Goal: Transaction & Acquisition: Purchase product/service

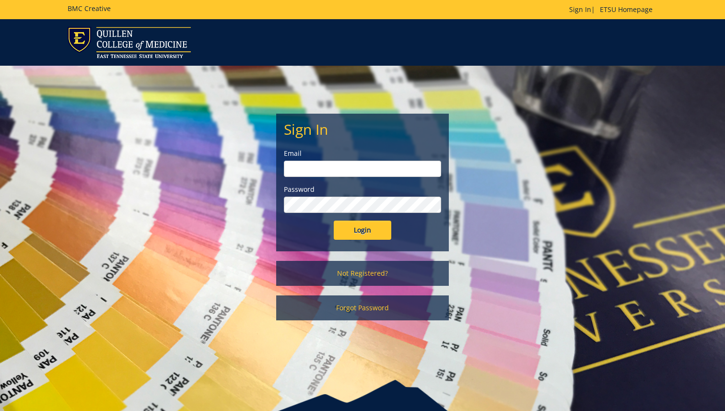
type input "[EMAIL_ADDRESS][DOMAIN_NAME]"
click at [356, 230] on input "Login" at bounding box center [363, 230] width 58 height 19
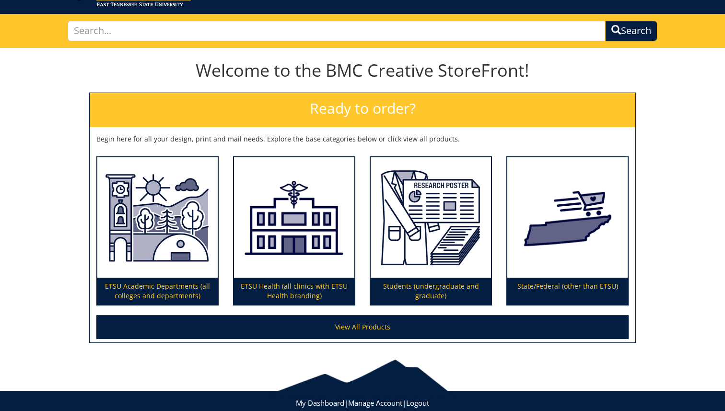
scroll to position [51, 0]
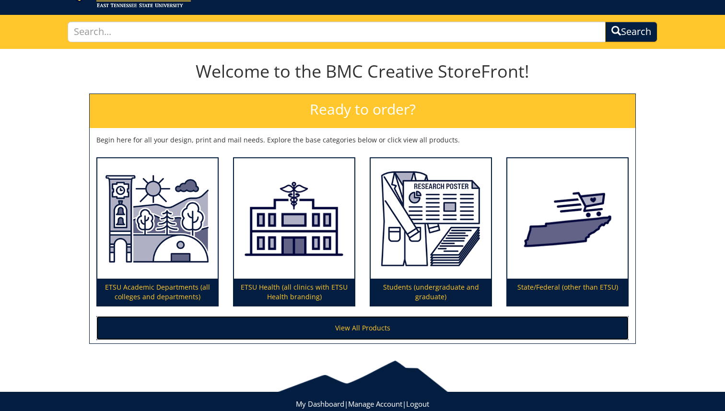
click at [341, 331] on link "View All Products" at bounding box center [362, 328] width 533 height 24
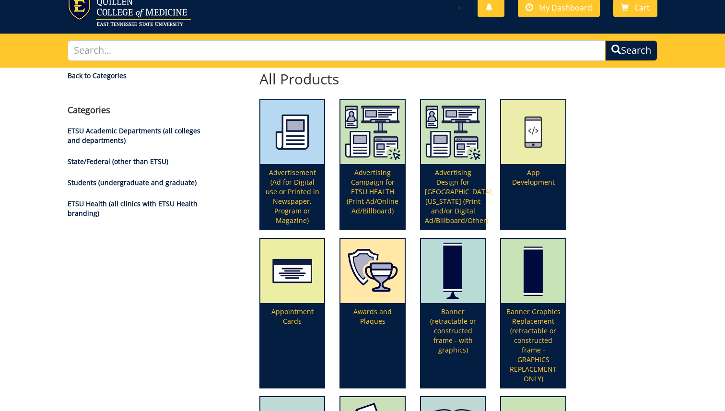
scroll to position [31, 0]
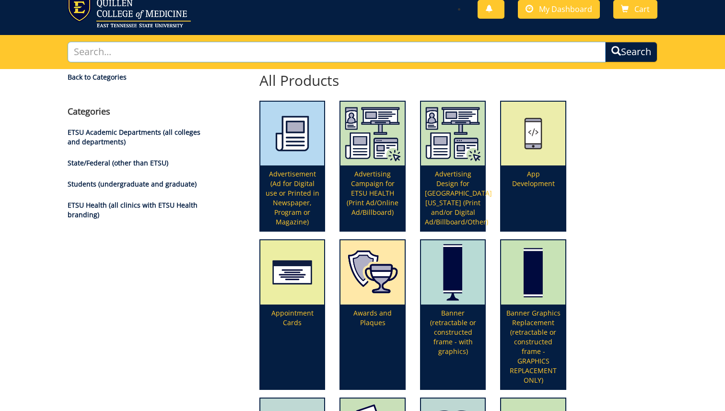
click at [257, 54] on input "text" at bounding box center [337, 52] width 538 height 21
type input "headshot"
click at [605, 42] on button "Search" at bounding box center [631, 52] width 52 height 21
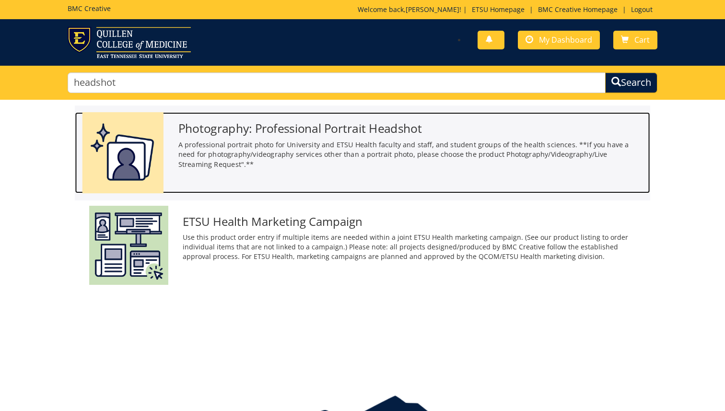
click at [275, 129] on h3 "Photography: Professional Portrait Headshot" at bounding box center [410, 128] width 465 height 13
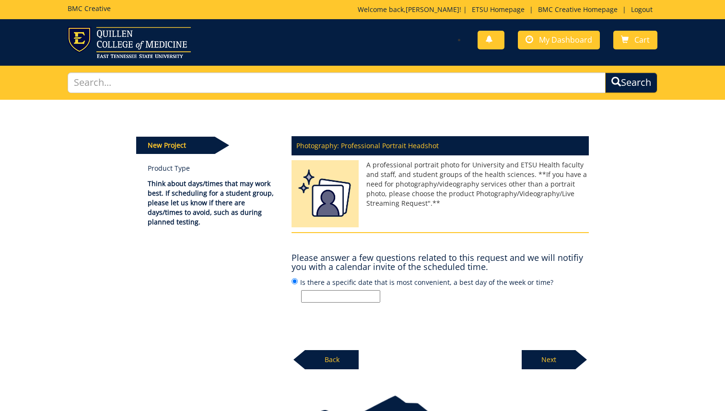
scroll to position [61, 0]
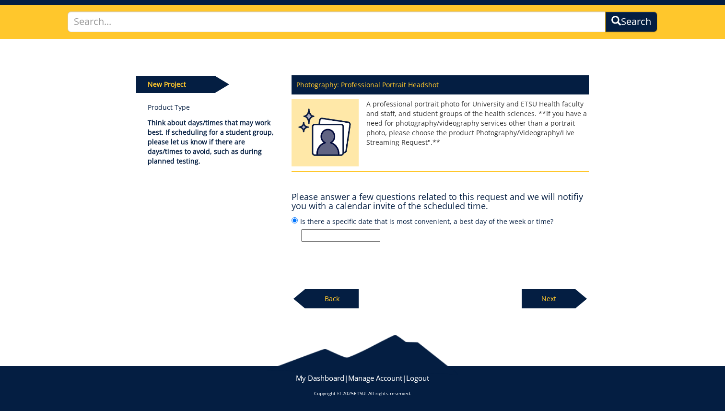
click at [340, 234] on input "Is there a specific date that is most convenient, a best day of the week or tim…" at bounding box center [340, 235] width 79 height 12
click at [362, 237] on input "Is there a specific date that is most convenient, a best day of the week or tim…" at bounding box center [340, 235] width 79 height 12
type input "T"
type input "by [DATE] if possible"
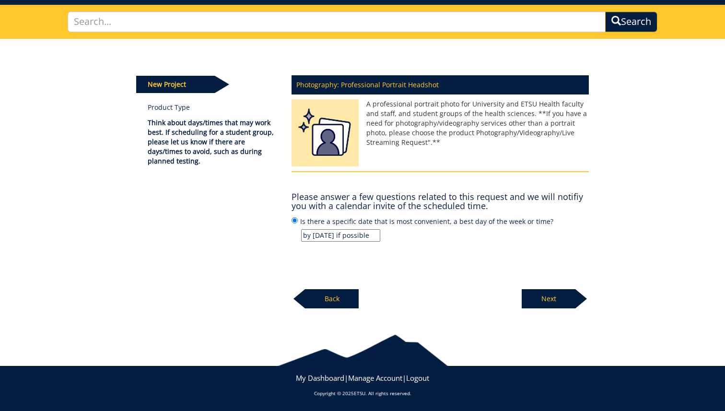
scroll to position [0, 0]
click at [494, 220] on label "Is there a specific date that is most convenient, a best day of the week or tim…" at bounding box center [440, 229] width 297 height 26
click at [298, 220] on input "Is there a specific date that is most convenient, a best day of the week or tim…" at bounding box center [295, 220] width 6 height 6
click at [534, 294] on p "Next" at bounding box center [549, 298] width 54 height 19
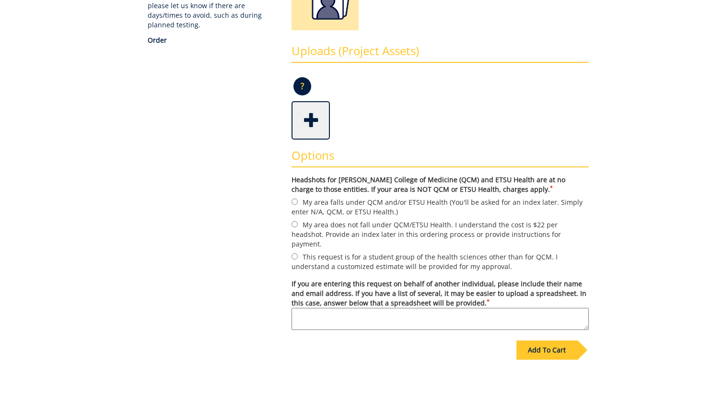
scroll to position [216, 0]
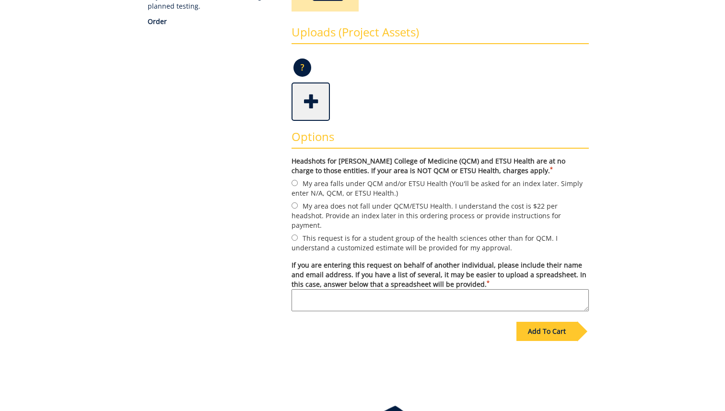
click at [380, 186] on label "My area falls under QCM and/or ETSU Health (You'll be asked for an index later.…" at bounding box center [440, 188] width 297 height 20
click at [298, 186] on input "My area falls under QCM and/or ETSU Health (You'll be asked for an index later.…" at bounding box center [295, 183] width 6 height 6
radio input "true"
click at [542, 323] on div "Add To Cart" at bounding box center [547, 331] width 61 height 19
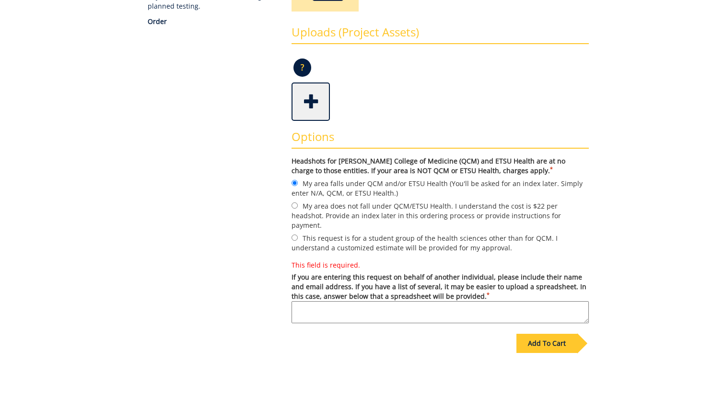
click at [479, 301] on textarea "This field is required. If you are entering this request on behalf of another i…" at bounding box center [440, 312] width 297 height 22
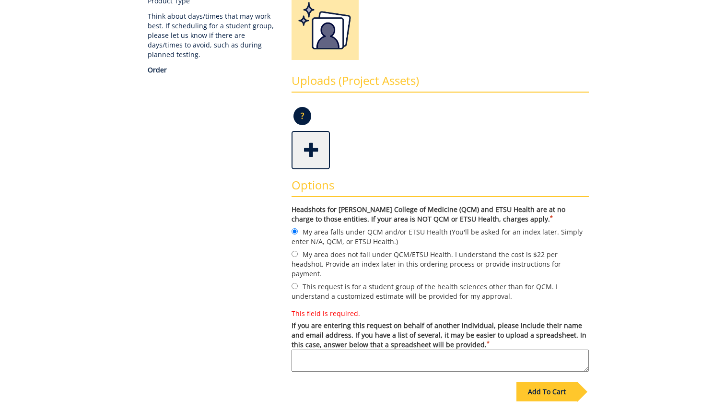
scroll to position [184, 0]
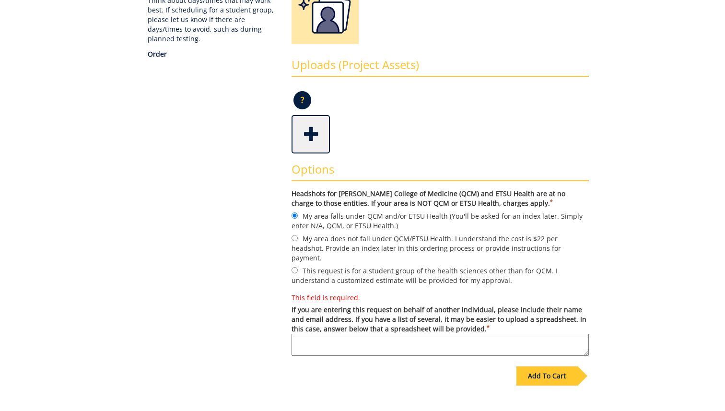
click at [368, 334] on textarea "This field is required. If you are entering this request on behalf of another i…" at bounding box center [440, 345] width 297 height 22
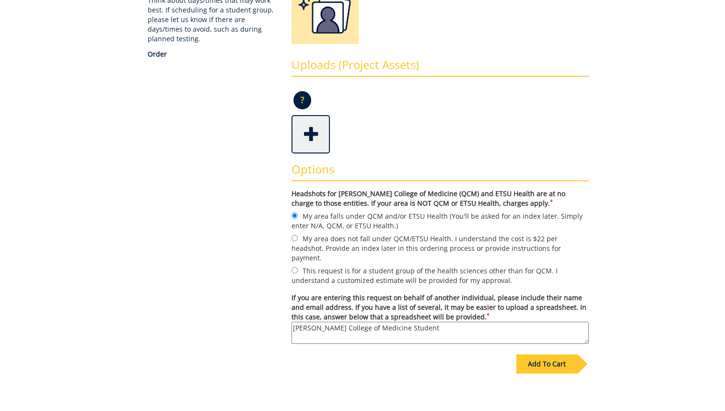
type textarea "[PERSON_NAME] College of Medicine Student"
click at [558, 356] on div "Add To Cart" at bounding box center [547, 364] width 61 height 19
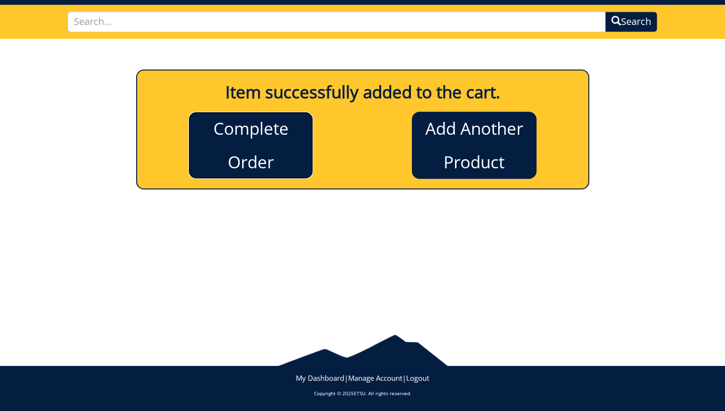
click at [236, 140] on link "Complete Order" at bounding box center [251, 145] width 125 height 67
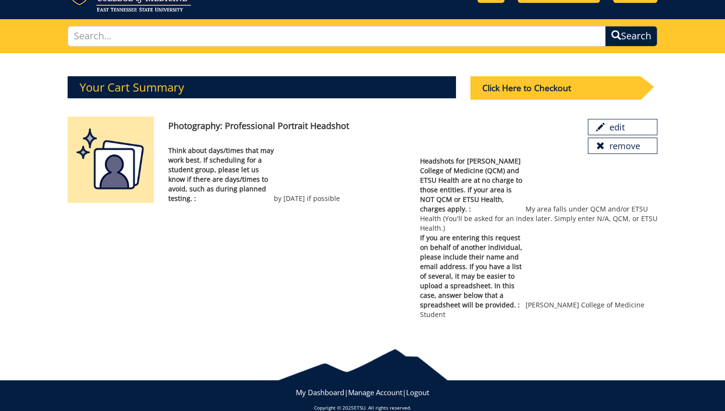
scroll to position [44, 0]
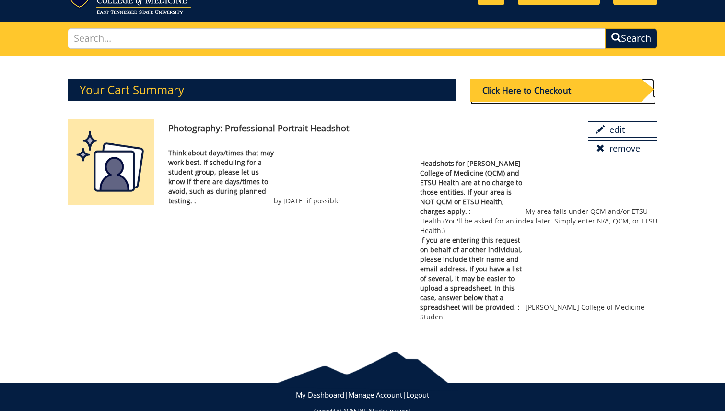
click at [548, 93] on div "Click Here to Checkout" at bounding box center [556, 91] width 170 height 24
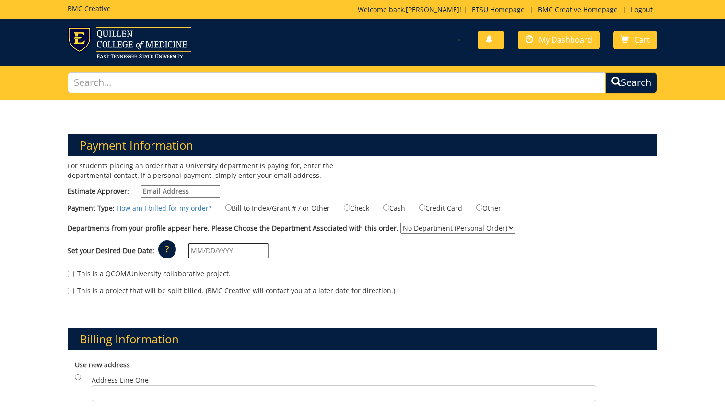
click at [191, 187] on input "Estimate Approver:" at bounding box center [180, 191] width 79 height 12
type input "beechame@etsu.edu"
type input "800 W Watauga Ave"
type input "Apt 2"
type input "Johnson City"
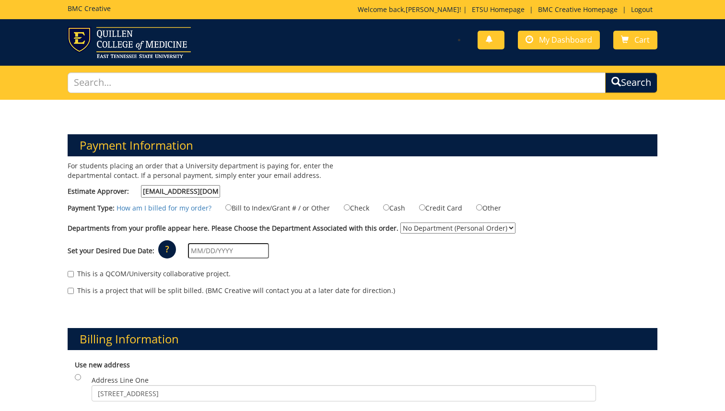
type input "37604"
click at [423, 208] on label "Credit Card" at bounding box center [434, 207] width 55 height 11
click at [423, 208] on input "Credit Card" at bounding box center [422, 207] width 6 height 6
radio input "true"
click at [427, 228] on select "No Department (Personal Order) ETSU Health - Pediatrics (MEAC)" at bounding box center [458, 228] width 115 height 11
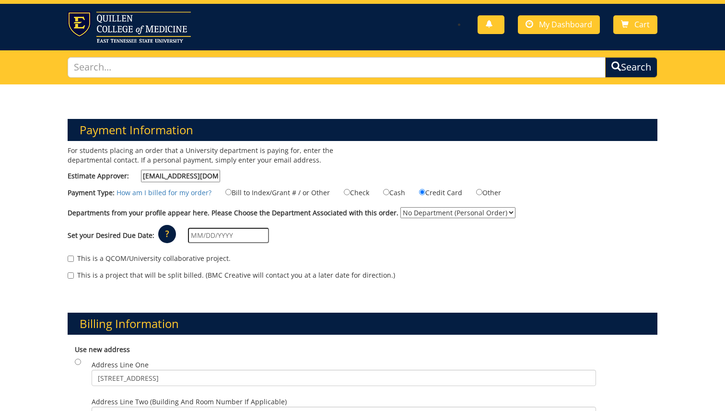
scroll to position [23, 0]
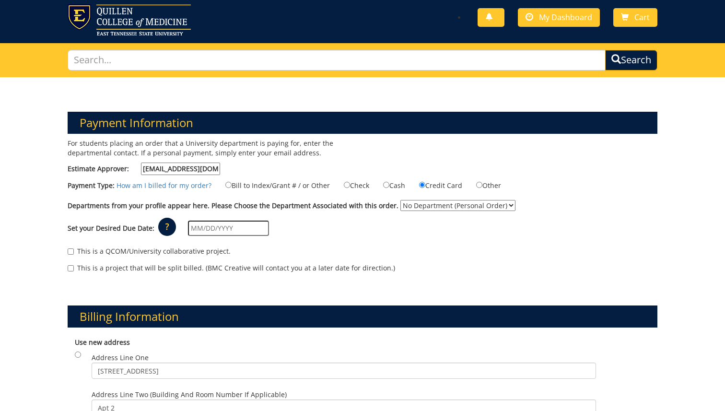
click at [219, 231] on input "text" at bounding box center [228, 228] width 81 height 15
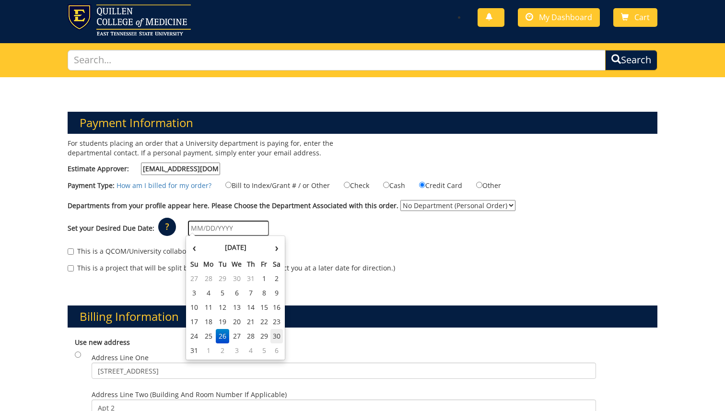
click at [276, 336] on td "30" at bounding box center [277, 336] width 12 height 14
type input "08/30/2025"
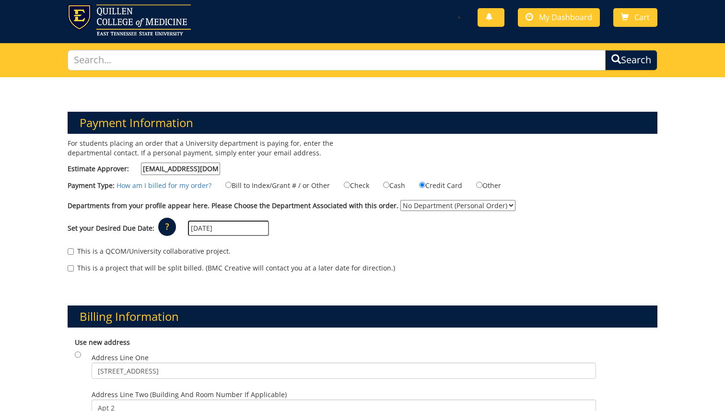
click at [333, 222] on div "Set your Desired Due Date: ? × How long will my project take to finish? : Pleas…" at bounding box center [362, 228] width 605 height 26
click at [118, 250] on label "This is a QCOM/University collaborative project." at bounding box center [149, 252] width 163 height 10
click at [74, 250] on input "This is a QCOM/University collaborative project." at bounding box center [71, 252] width 6 height 6
checkbox input "true"
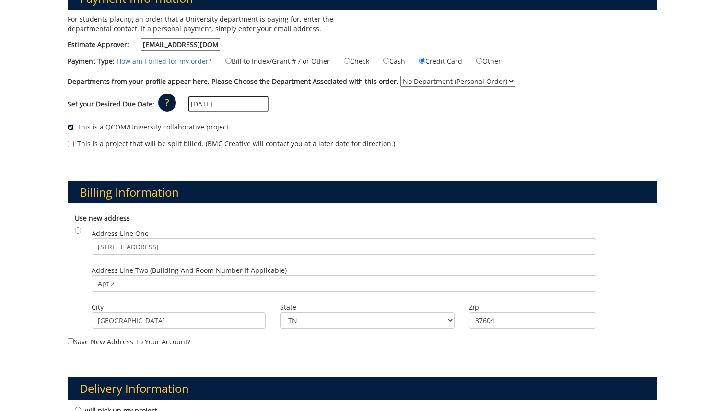
scroll to position [151, 0]
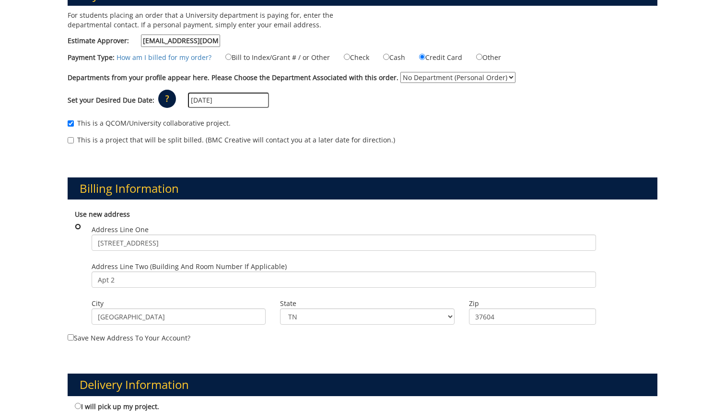
click at [78, 227] on input "radio" at bounding box center [78, 227] width 6 height 6
radio input "true"
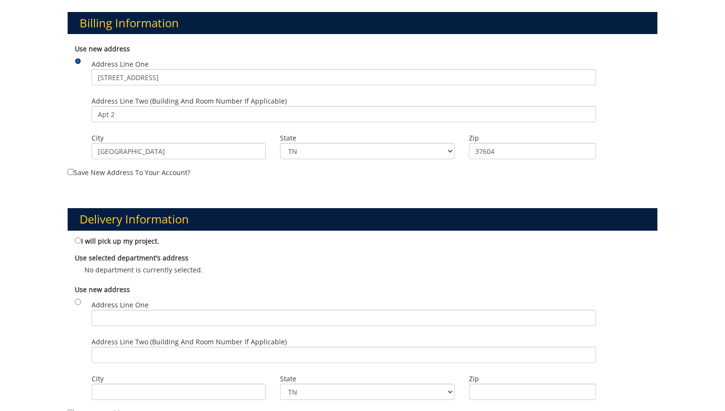
scroll to position [335, 0]
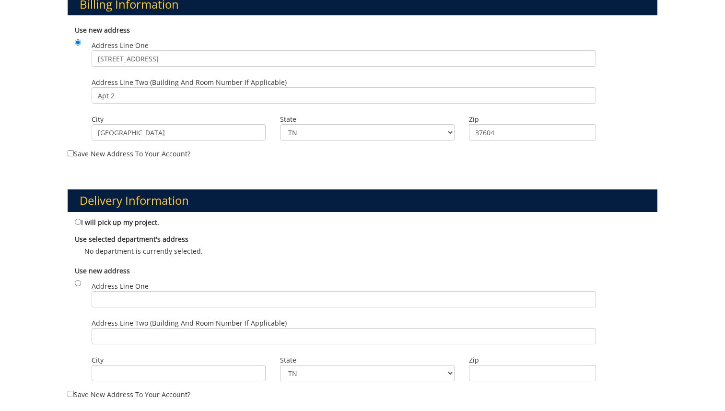
click at [113, 220] on label "I will pick up my project." at bounding box center [117, 222] width 84 height 11
click at [81, 220] on input "I will pick up my project." at bounding box center [78, 222] width 6 height 6
radio input "true"
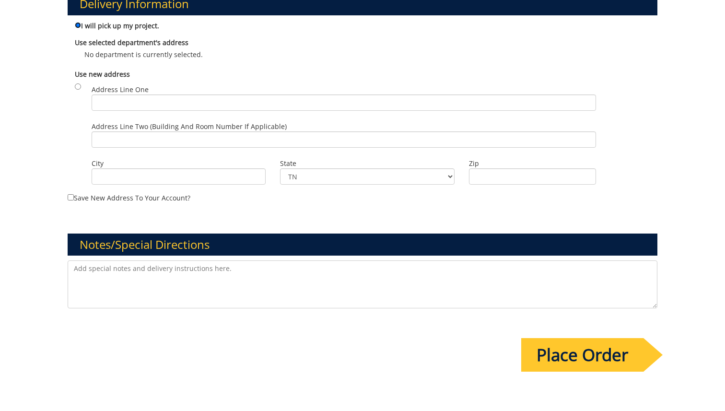
scroll to position [535, 0]
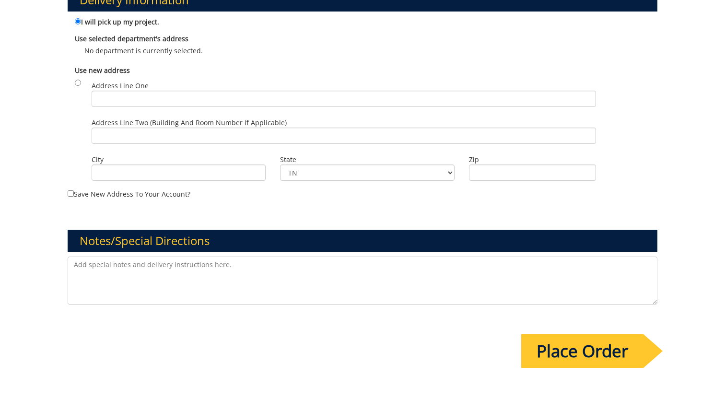
click at [100, 272] on textarea at bounding box center [363, 281] width 590 height 48
type textarea "Electronic version available please"
click at [573, 345] on input "Place Order" at bounding box center [583, 351] width 122 height 34
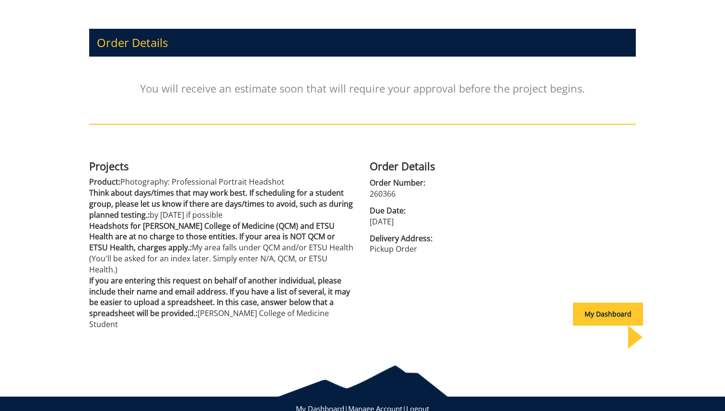
scroll to position [109, 0]
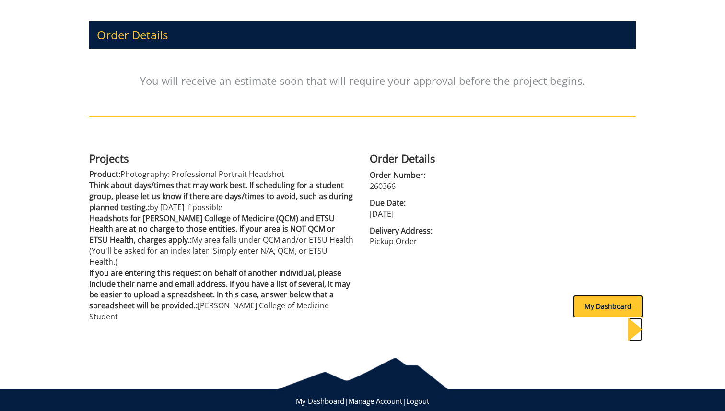
click at [573, 308] on div "My Dashboard" at bounding box center [608, 306] width 70 height 23
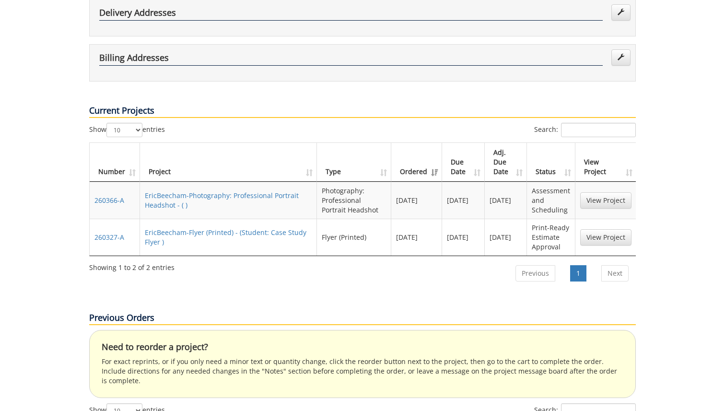
scroll to position [268, 0]
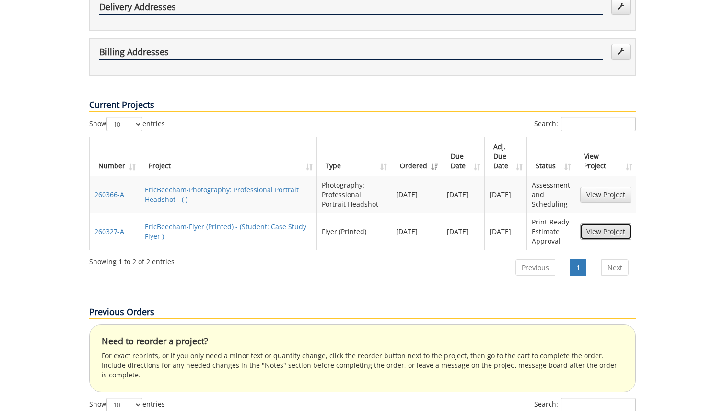
click at [602, 224] on link "View Project" at bounding box center [606, 232] width 51 height 16
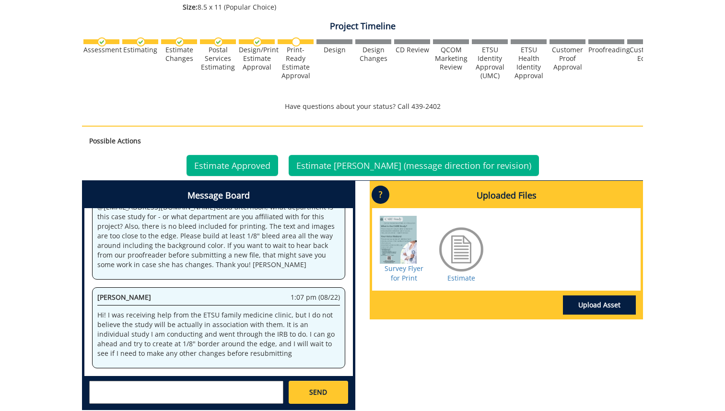
scroll to position [369, 0]
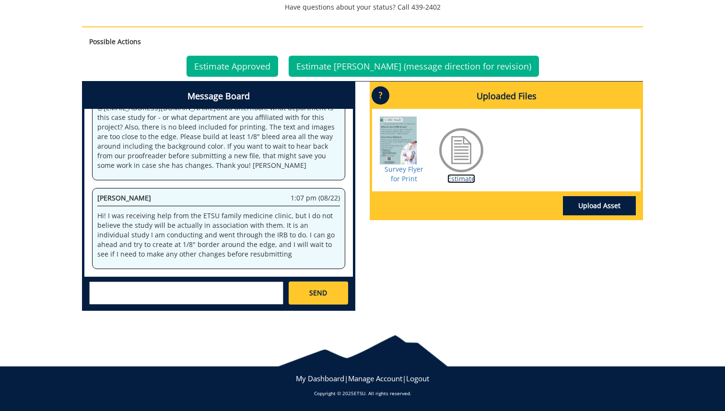
click at [466, 179] on link "Estimate" at bounding box center [462, 178] width 28 height 9
click at [140, 292] on textarea at bounding box center [186, 293] width 194 height 23
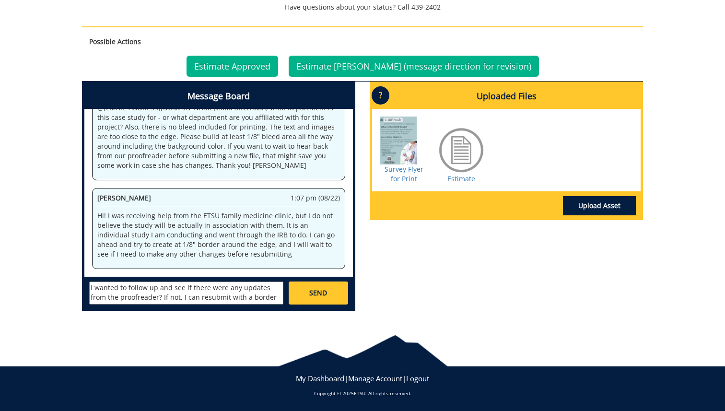
type textarea "I wanted to follow up and see if there were any updates from the proofreader? I…"
click at [321, 295] on span "SEND" at bounding box center [318, 293] width 18 height 10
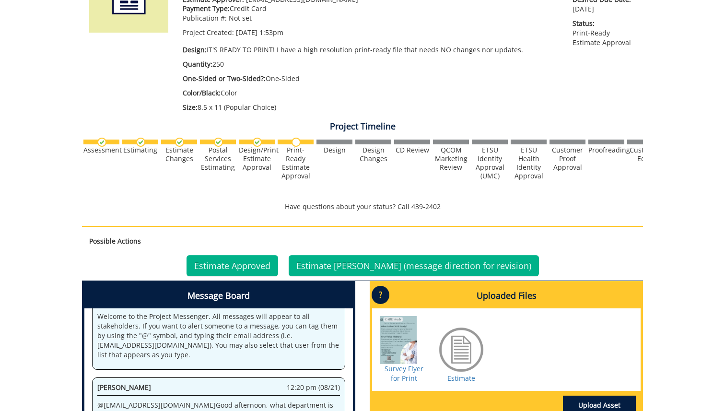
scroll to position [0, 0]
